Goal: Information Seeking & Learning: Learn about a topic

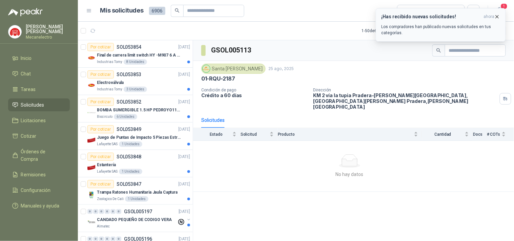
click at [496, 17] on icon "button" at bounding box center [498, 17] width 6 height 6
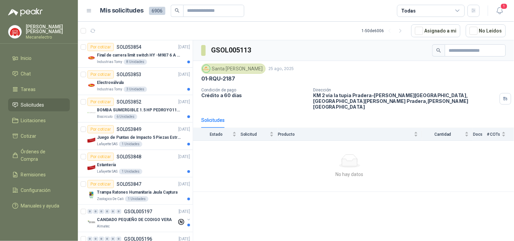
click at [413, 15] on div "Todas" at bounding box center [431, 11] width 68 height 12
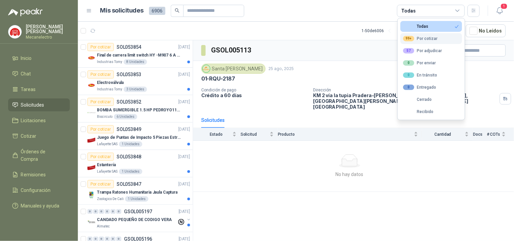
click at [414, 37] on div "99+" at bounding box center [409, 38] width 11 height 5
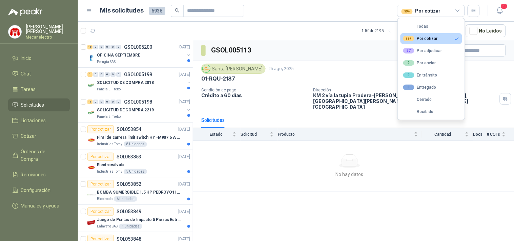
click at [406, 210] on div "GSOL005113 [GEOGRAPHIC_DATA][PERSON_NAME] [DATE] 01-RQU-2187 Condición de pago …" at bounding box center [353, 141] width 321 height 203
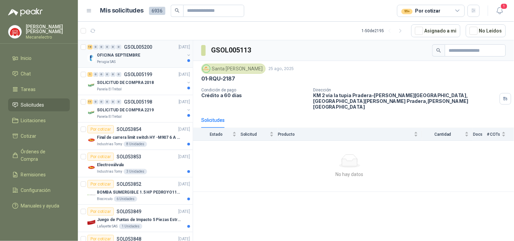
click at [145, 63] on div "Perugia SAS" at bounding box center [141, 61] width 88 height 5
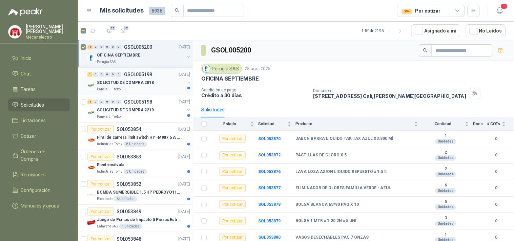
click at [151, 86] on div "SOLICITUD DE COMPRA 2018" at bounding box center [141, 83] width 88 height 8
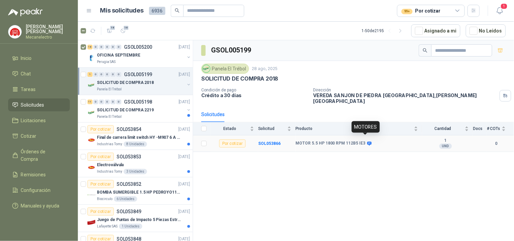
click at [368, 142] on icon at bounding box center [370, 144] width 4 height 4
click at [274, 141] on b "SOL053866" at bounding box center [269, 143] width 22 height 5
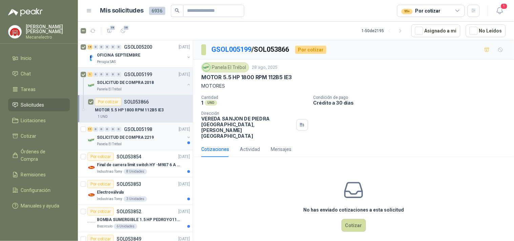
click at [108, 138] on p "SOLICITUD DE COMPRA 2219" at bounding box center [125, 138] width 57 height 6
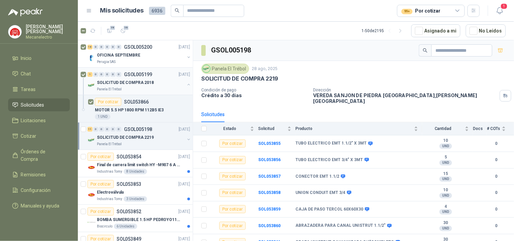
click at [124, 84] on p "SOLICITUD DE COMPRA 2018" at bounding box center [125, 83] width 57 height 6
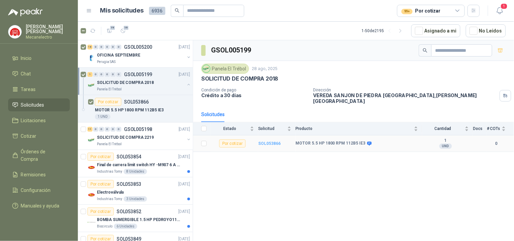
click at [275, 141] on b "SOL053866" at bounding box center [269, 143] width 22 height 5
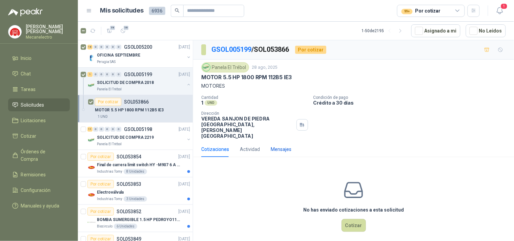
click at [280, 146] on div "Mensajes" at bounding box center [281, 149] width 21 height 7
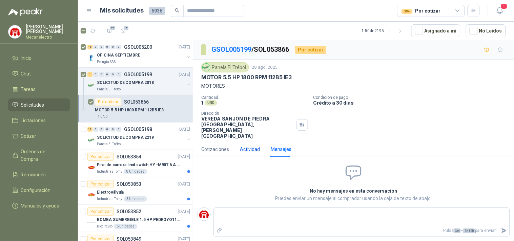
click at [253, 146] on div "Actividad" at bounding box center [250, 149] width 20 height 7
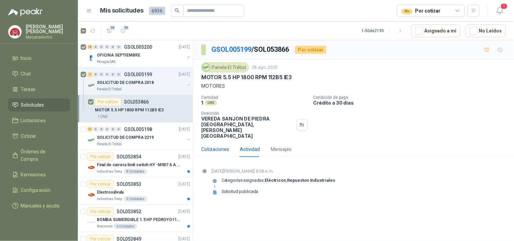
click at [223, 146] on div "Cotizaciones" at bounding box center [215, 149] width 28 height 7
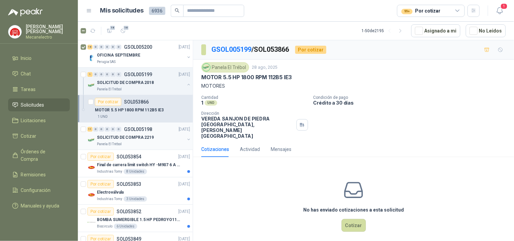
click at [126, 136] on p "SOLICITUD DE COMPRA 2219" at bounding box center [125, 138] width 57 height 6
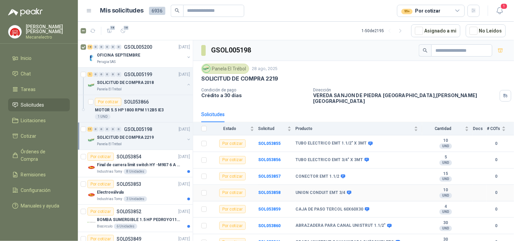
scroll to position [70, 0]
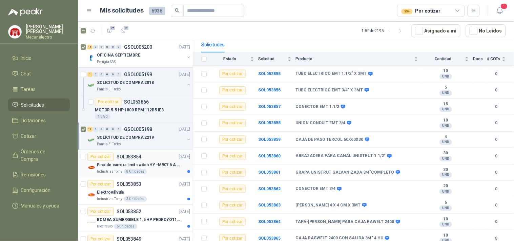
click at [118, 168] on p "Final de carrera limit switch HY -M907 6 A - 250 V a.c" at bounding box center [139, 165] width 84 height 6
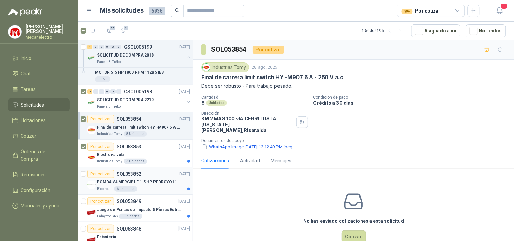
scroll to position [75, 0]
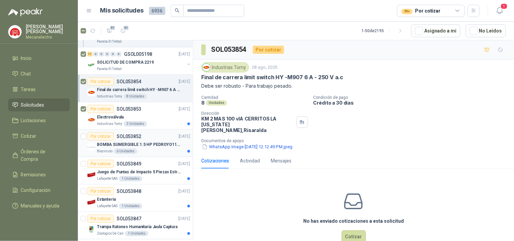
click at [146, 143] on p "BOMBA SUMERGIBLE 1.5 HP PEDROYO110 VOLTIOS" at bounding box center [139, 145] width 84 height 6
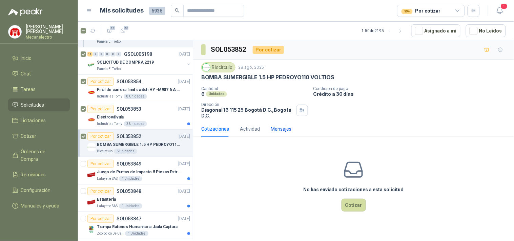
click at [280, 129] on div "Mensajes" at bounding box center [281, 128] width 21 height 7
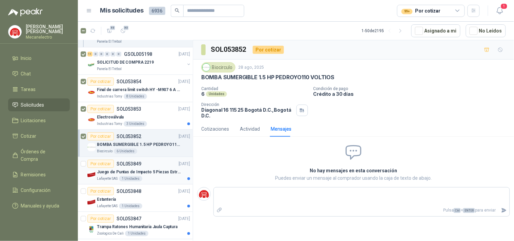
click at [104, 175] on p "Juego de Puntas de Impacto 5 Piezas Estrella PH2 de 2'' Zanco 1/4'' Truper" at bounding box center [139, 172] width 84 height 6
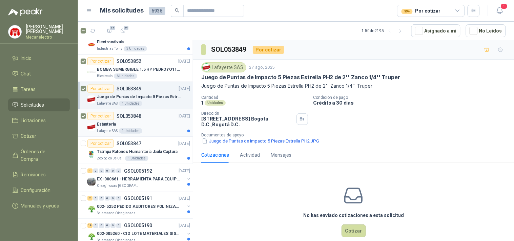
scroll to position [188, 0]
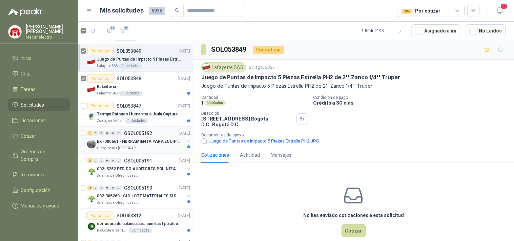
click at [135, 146] on p "Oleaginosas [GEOGRAPHIC_DATA][PERSON_NAME]" at bounding box center [118, 148] width 43 height 5
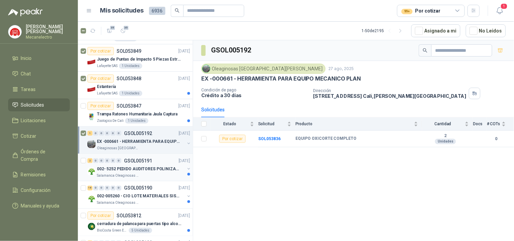
click at [120, 170] on p "002- 5252 PEDIDO AUDITORES POLINIZACIÓN" at bounding box center [139, 169] width 84 height 6
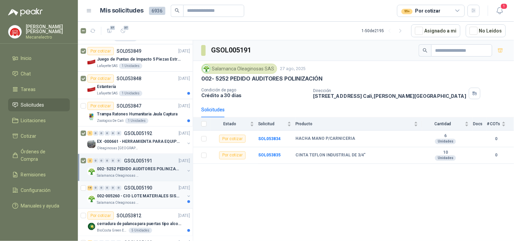
click at [126, 192] on div "18 0 0 0 0 0 GSOL005190 [DATE]" at bounding box center [139, 188] width 104 height 8
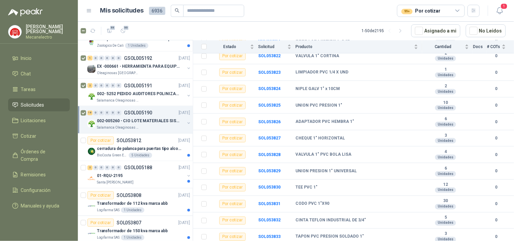
scroll to position [301, 0]
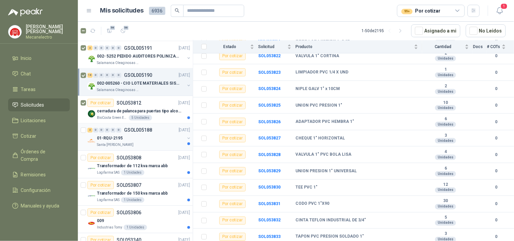
click at [137, 140] on div "01-RQU-2195" at bounding box center [141, 139] width 88 height 8
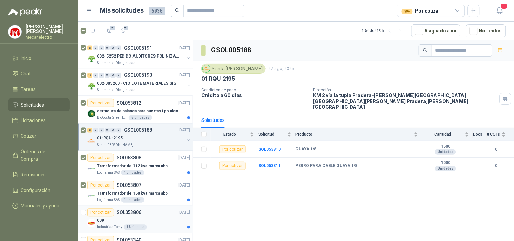
scroll to position [339, 0]
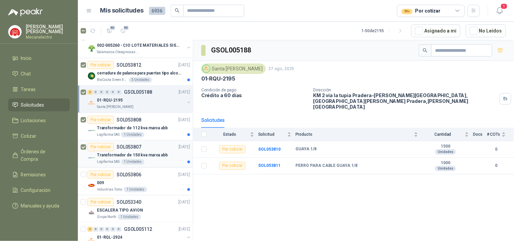
click at [107, 160] on p "Logifarma SAS" at bounding box center [108, 162] width 23 height 5
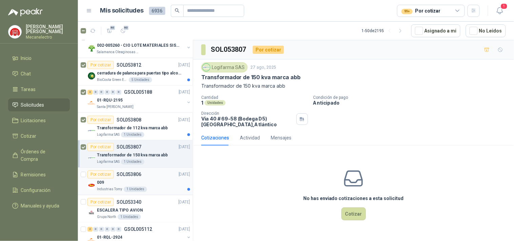
click at [103, 186] on p "009" at bounding box center [100, 183] width 7 height 6
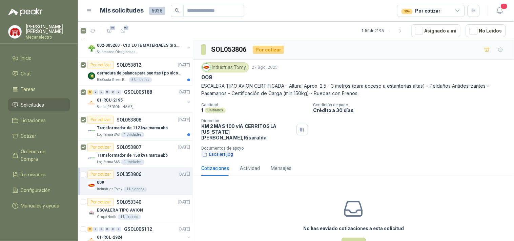
click at [214, 151] on button "Escalera.jpg" at bounding box center [217, 154] width 33 height 7
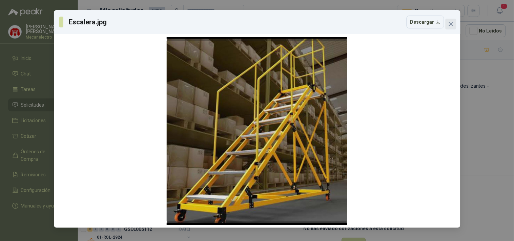
click at [454, 26] on span "Close" at bounding box center [451, 23] width 11 height 5
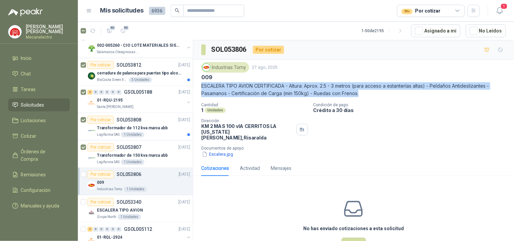
drag, startPoint x: 366, startPoint y: 94, endPoint x: 202, endPoint y: 88, distance: 163.2
click at [202, 88] on p "ESCALERA TIPO AVION CERTIFICADA - Altura: Aprox. 2.5 - 3 metros (para acceso a …" at bounding box center [353, 89] width 305 height 15
copy p "ESCALERA TIPO AVION CERTIFICADA - Altura: Aprox. 2.5 - 3 metros (para acceso a …"
click at [145, 212] on div "ESCALERA TIPO AVION" at bounding box center [143, 211] width 93 height 8
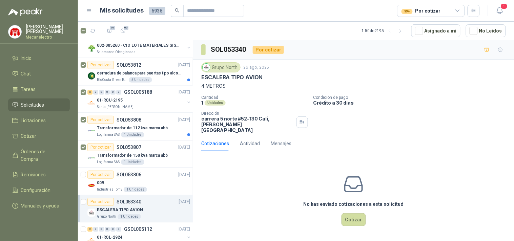
click at [209, 67] on img at bounding box center [206, 67] width 7 height 7
click at [50, 230] on menu "[PERSON_NAME] Mecanelectro Inicio Chat Tareas Solicitudes Licitaciones Cotizar …" at bounding box center [39, 120] width 78 height 241
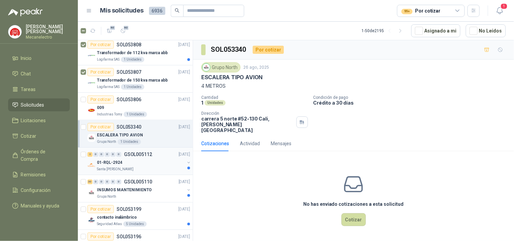
click at [136, 161] on div "01-RQL-2924" at bounding box center [141, 163] width 88 height 8
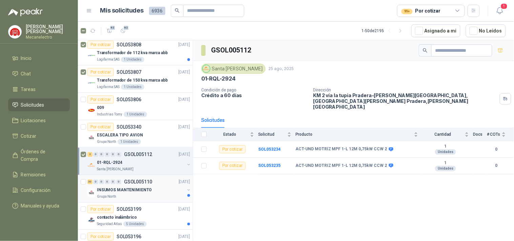
click at [117, 191] on p "INSUMOS MANTENIMIENTO" at bounding box center [124, 190] width 55 height 6
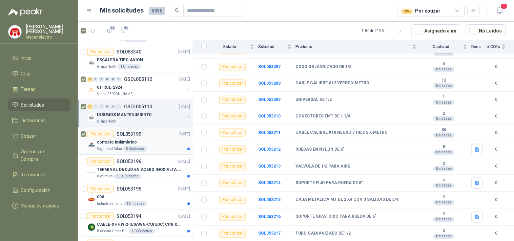
scroll to position [527, 0]
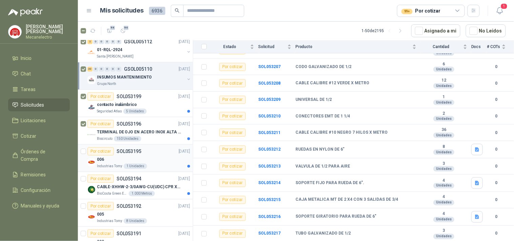
click at [117, 158] on div "006" at bounding box center [143, 160] width 93 height 8
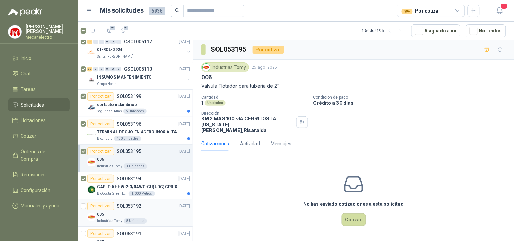
click at [113, 216] on div "005" at bounding box center [143, 215] width 93 height 8
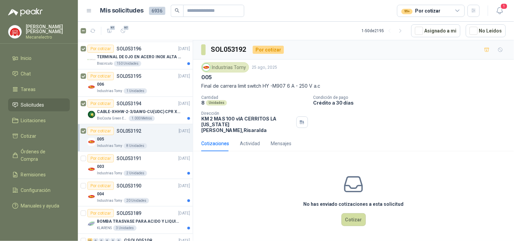
scroll to position [640, 0]
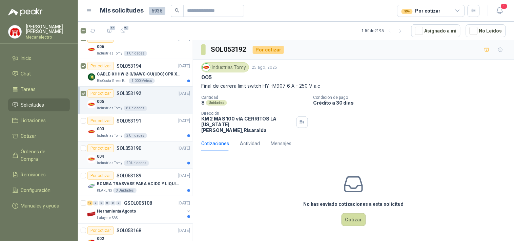
click at [114, 160] on div "004" at bounding box center [143, 157] width 93 height 8
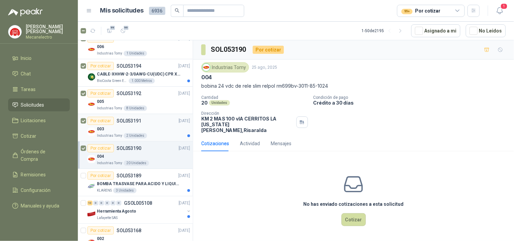
click at [107, 134] on p "Industrias Tomy" at bounding box center [109, 135] width 25 height 5
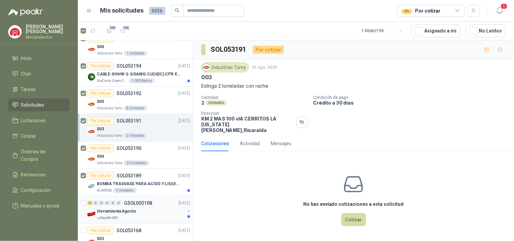
click at [90, 214] on img at bounding box center [91, 214] width 8 height 8
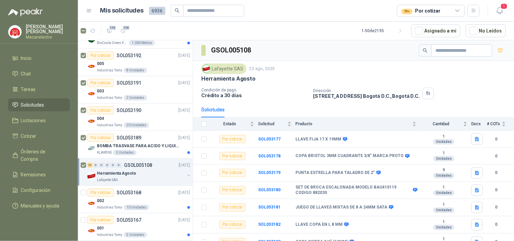
scroll to position [716, 0]
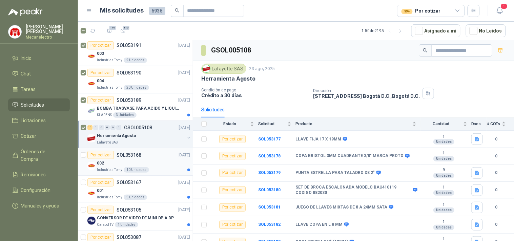
click at [140, 161] on div "002" at bounding box center [143, 163] width 93 height 8
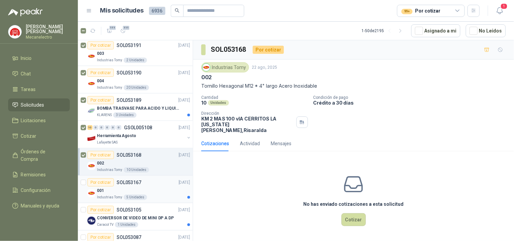
click at [94, 193] on img at bounding box center [91, 194] width 8 height 8
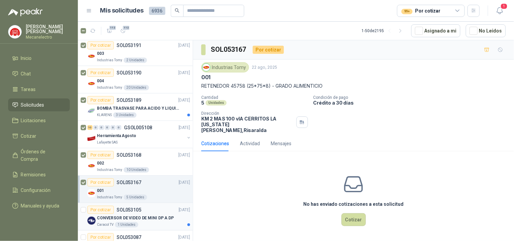
scroll to position [753, 0]
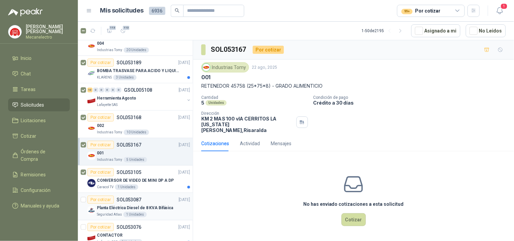
click at [109, 213] on p "Seguridad Atlas" at bounding box center [109, 214] width 25 height 5
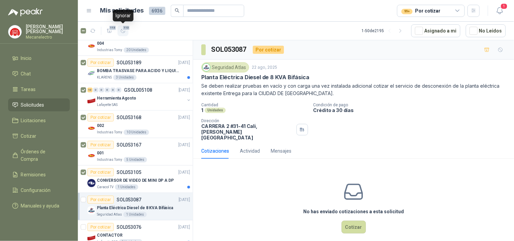
click at [125, 30] on span "113" at bounding box center [126, 27] width 8 height 5
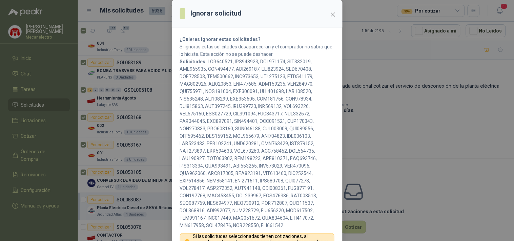
scroll to position [80, 0]
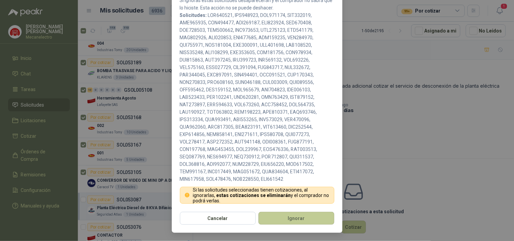
click at [300, 219] on button "Ignorar" at bounding box center [297, 218] width 76 height 13
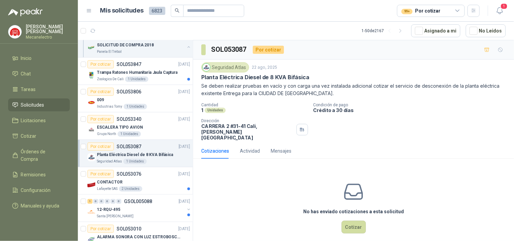
scroll to position [0, 0]
